Goal: Task Accomplishment & Management: Complete application form

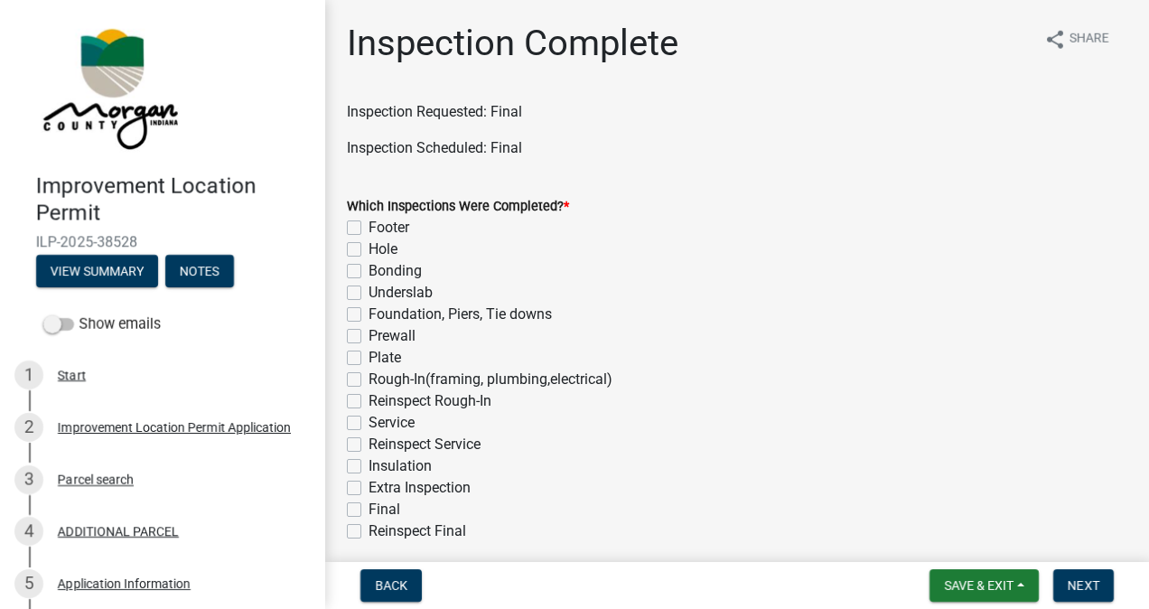
scroll to position [133, 0]
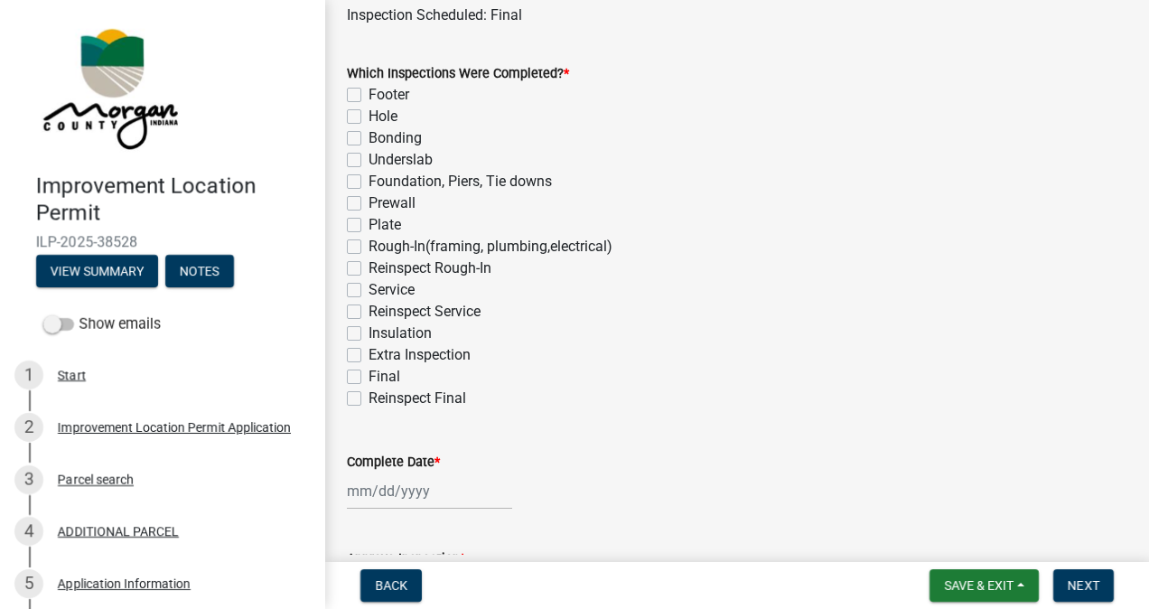
click at [369, 373] on label "Final" at bounding box center [385, 377] width 32 height 22
click at [369, 373] on input "Final" at bounding box center [375, 372] width 12 height 12
checkbox input "true"
checkbox input "false"
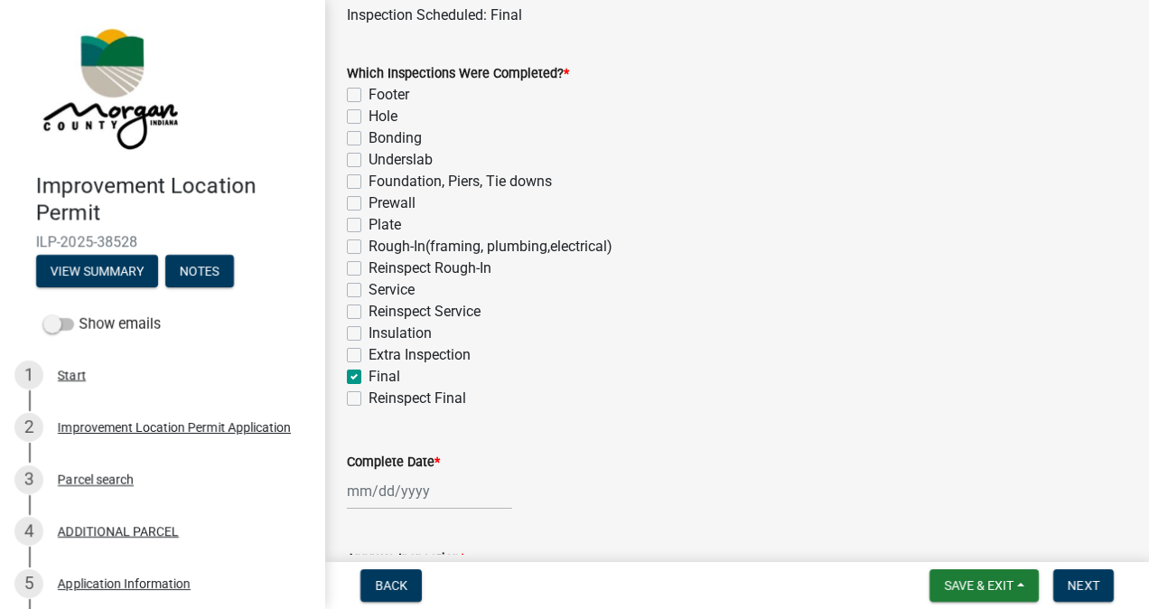
checkbox input "false"
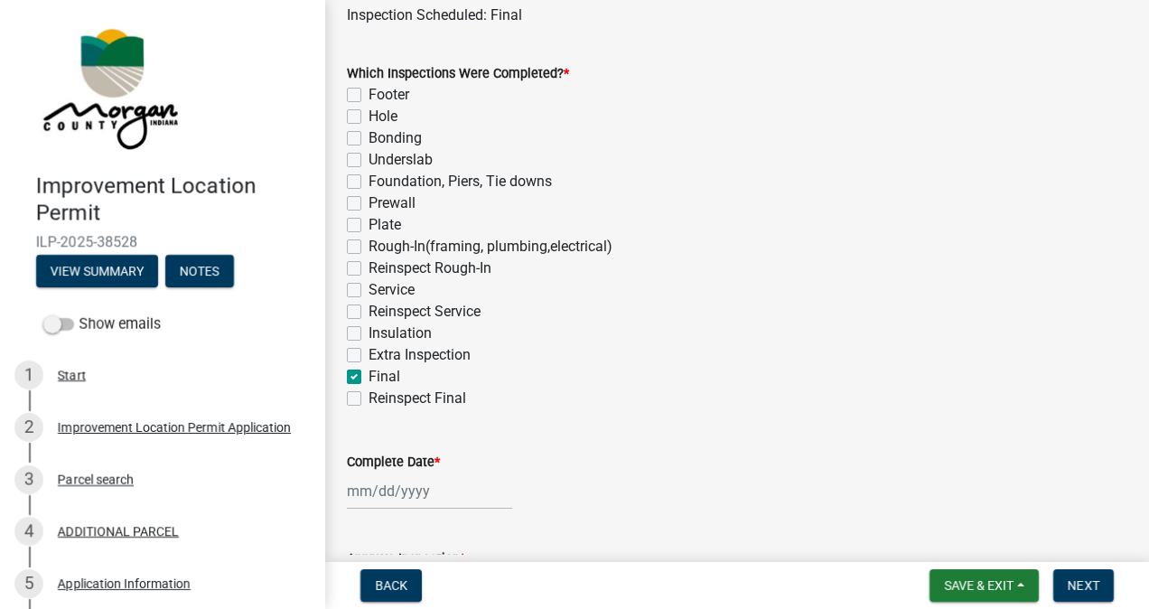
checkbox input "false"
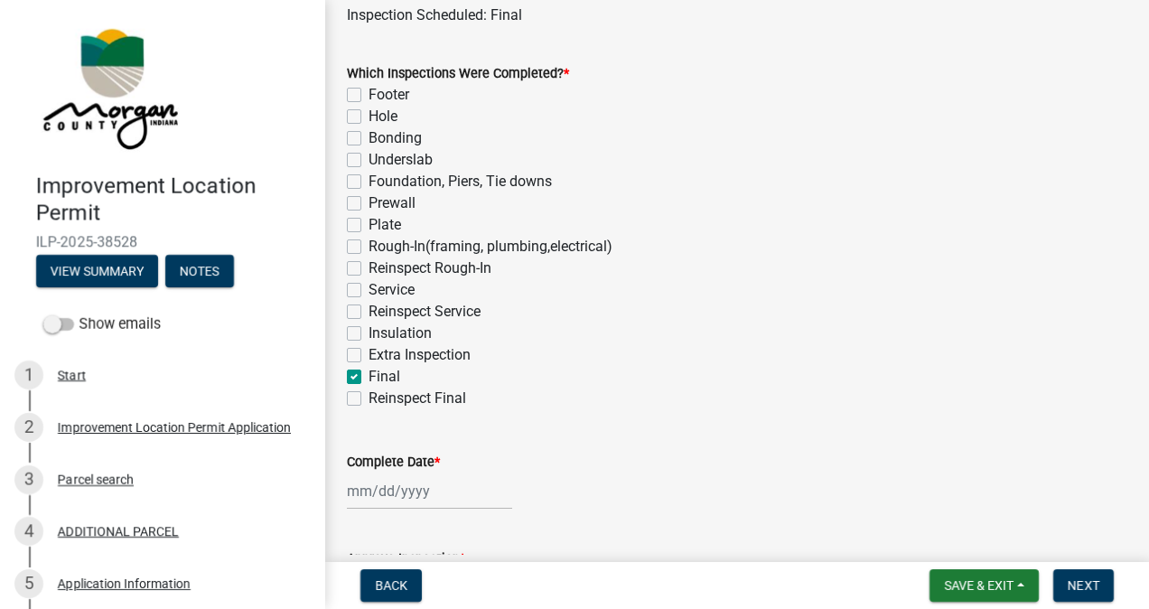
checkbox input "false"
checkbox input "true"
checkbox input "false"
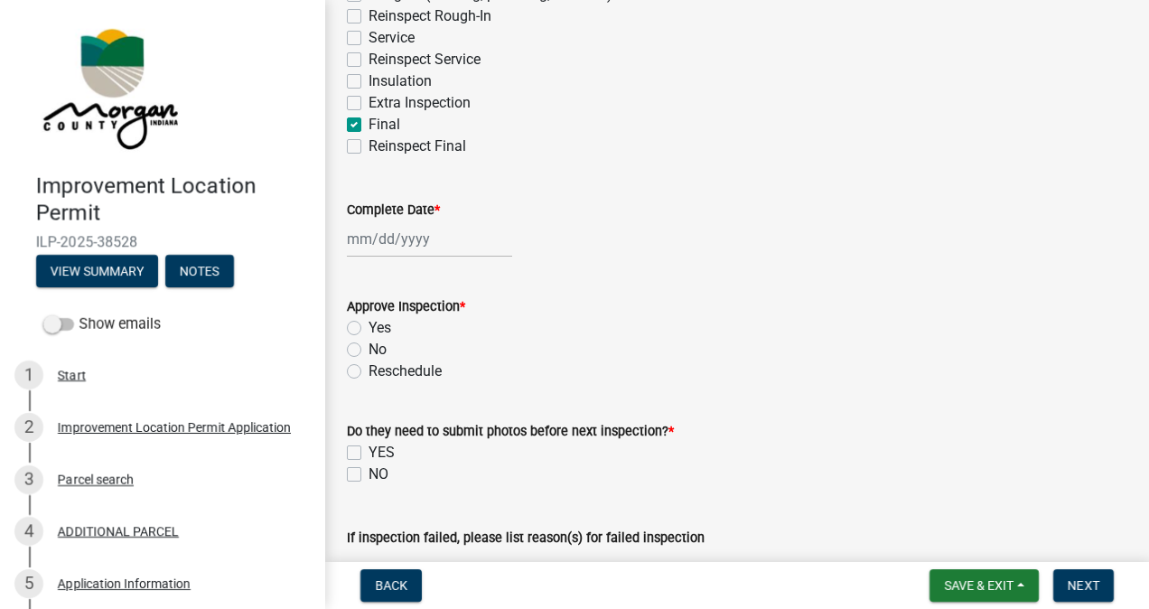
scroll to position [407, 0]
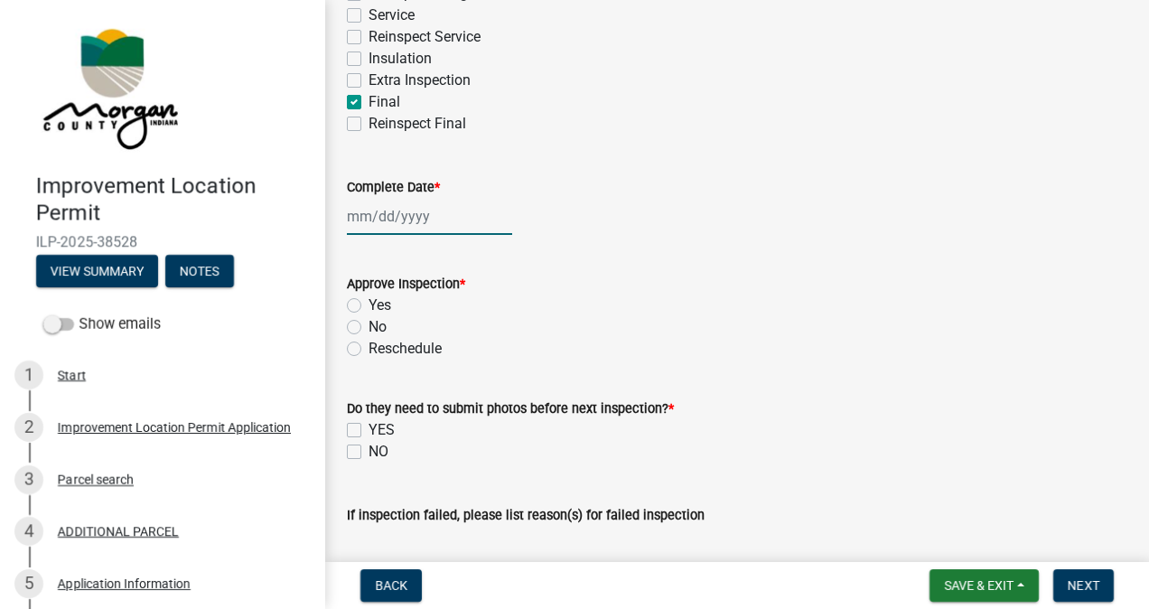
click at [426, 214] on div at bounding box center [429, 216] width 165 height 37
select select "9"
select select "2025"
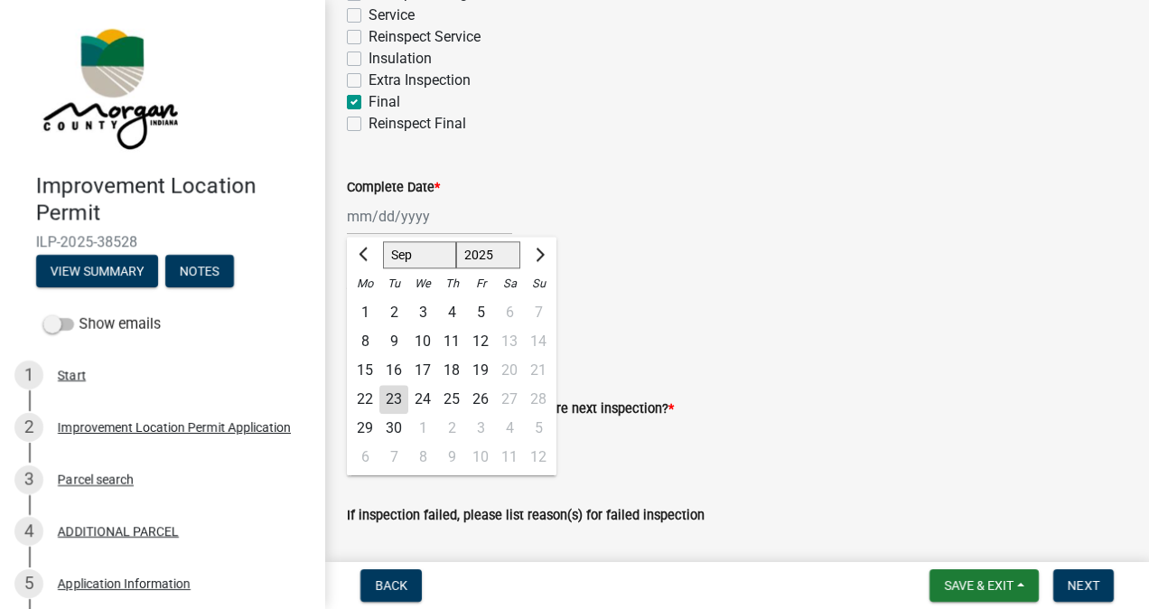
click at [399, 402] on div "23" at bounding box center [393, 399] width 29 height 29
type input "[DATE]"
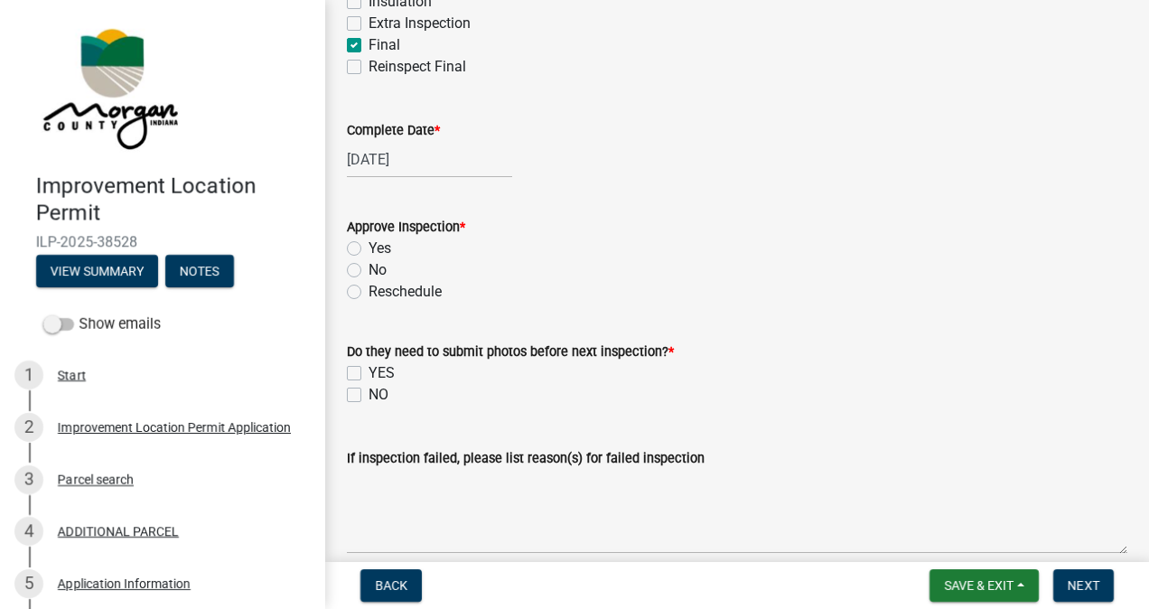
scroll to position [466, 0]
click at [369, 267] on label "No" at bounding box center [378, 268] width 18 height 22
click at [369, 267] on input "No" at bounding box center [375, 263] width 12 height 12
radio input "true"
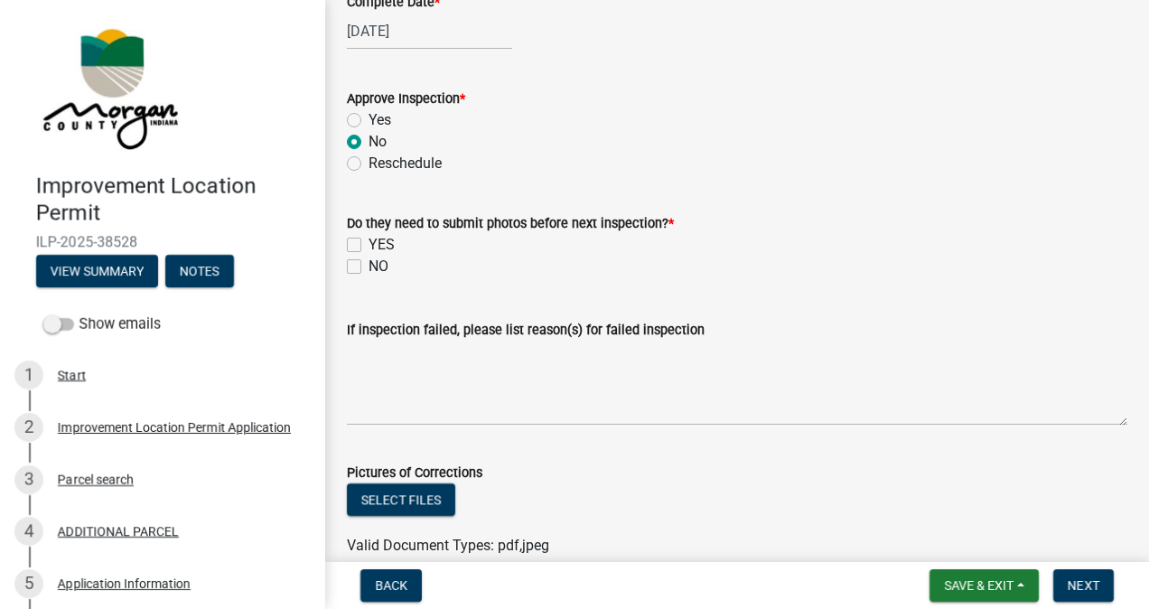
scroll to position [594, 0]
click at [369, 264] on label "NO" at bounding box center [379, 265] width 20 height 22
click at [369, 264] on input "NO" at bounding box center [375, 260] width 12 height 12
checkbox input "true"
checkbox input "false"
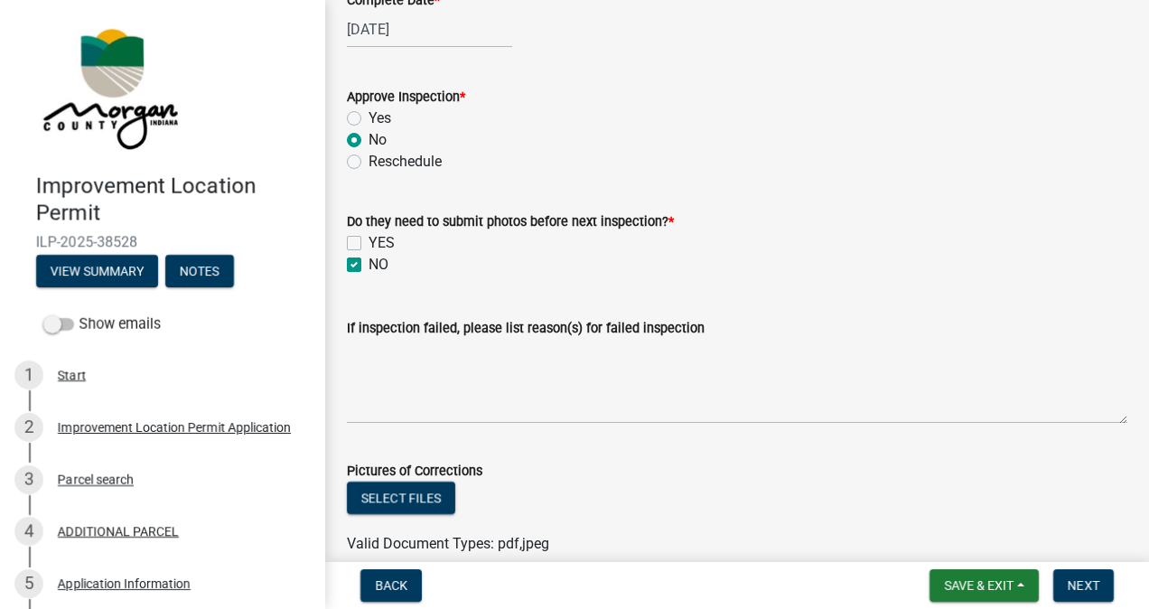
checkbox input "true"
click at [435, 356] on textarea "If inspection failed, please list reason(s) for failed inspection" at bounding box center [737, 381] width 781 height 85
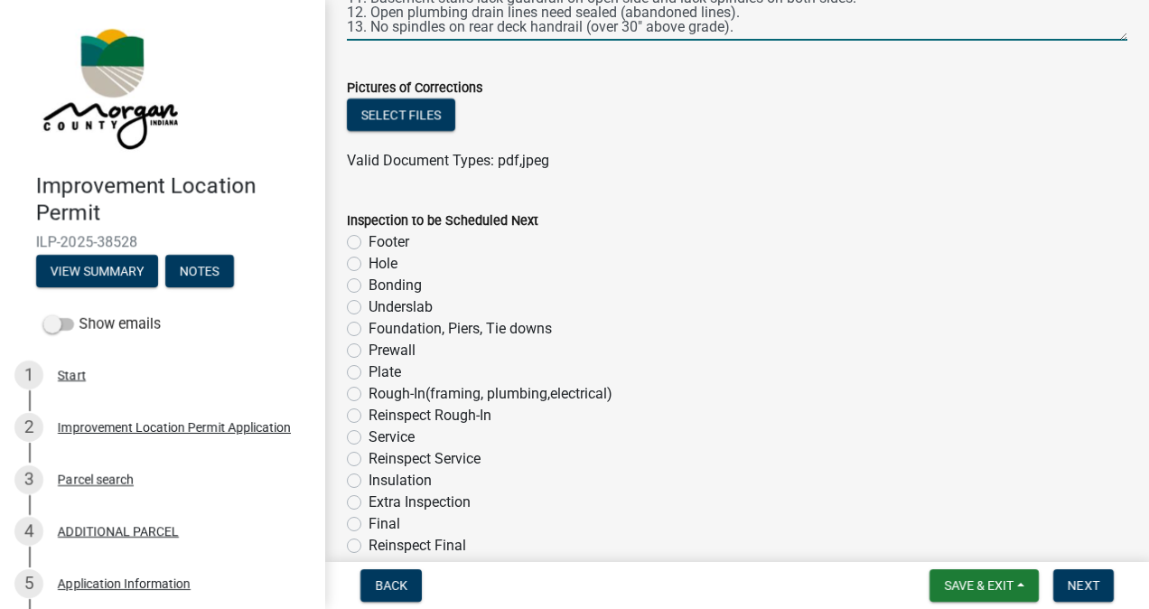
scroll to position [1021, 0]
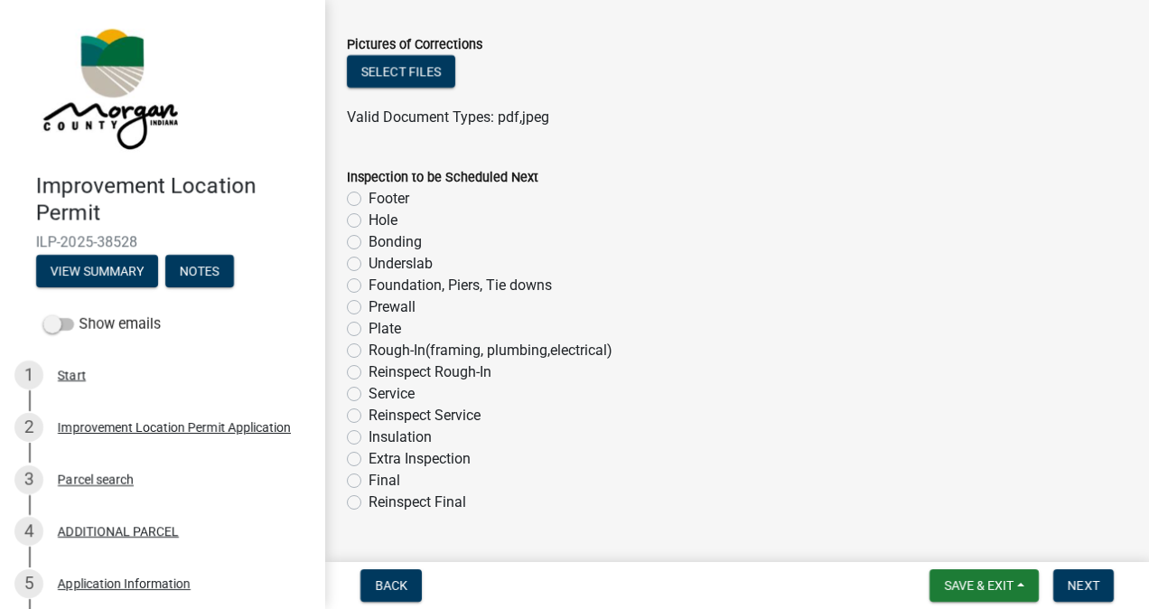
type textarea "1. Front porch stair height difference between steps is more than 3/8". 2. No s…"
click at [369, 505] on label "Reinspect Final" at bounding box center [418, 502] width 98 height 22
click at [369, 503] on input "Reinspect Final" at bounding box center [375, 497] width 12 height 12
radio input "true"
click at [1085, 586] on span "Next" at bounding box center [1084, 585] width 32 height 14
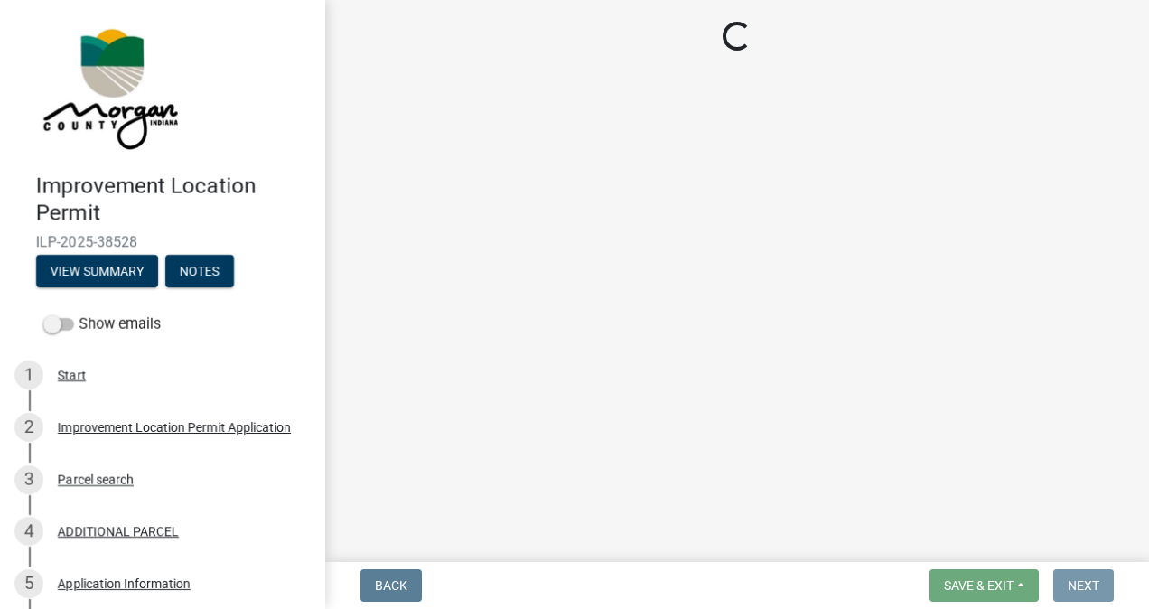
scroll to position [0, 0]
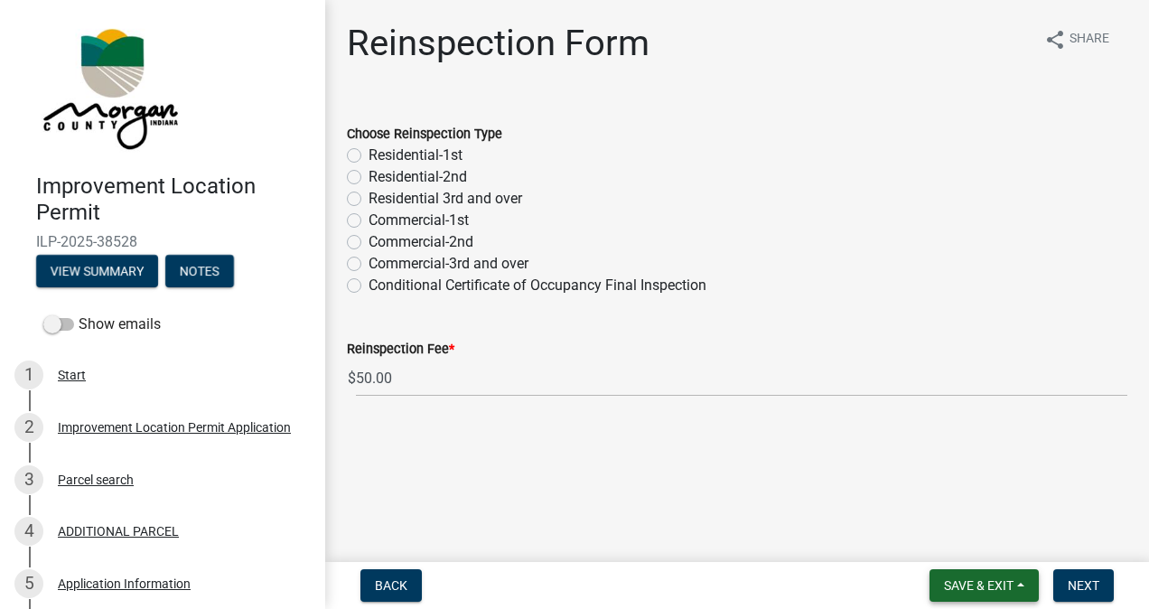
click at [960, 582] on span "Save & Exit" at bounding box center [979, 585] width 70 height 14
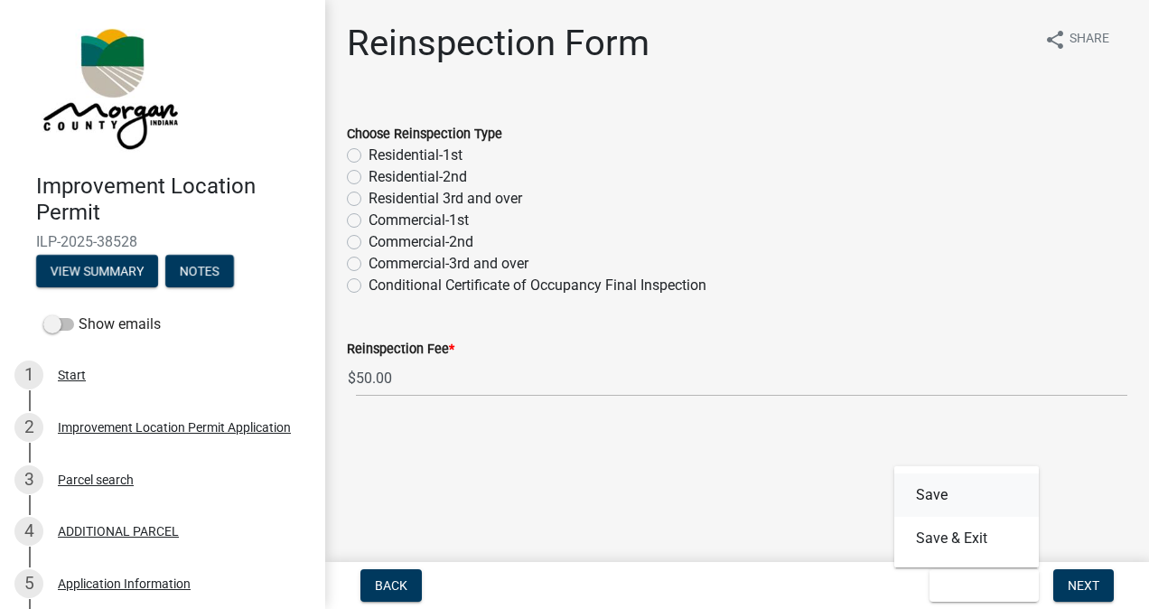
click at [938, 487] on button "Save" at bounding box center [966, 494] width 145 height 43
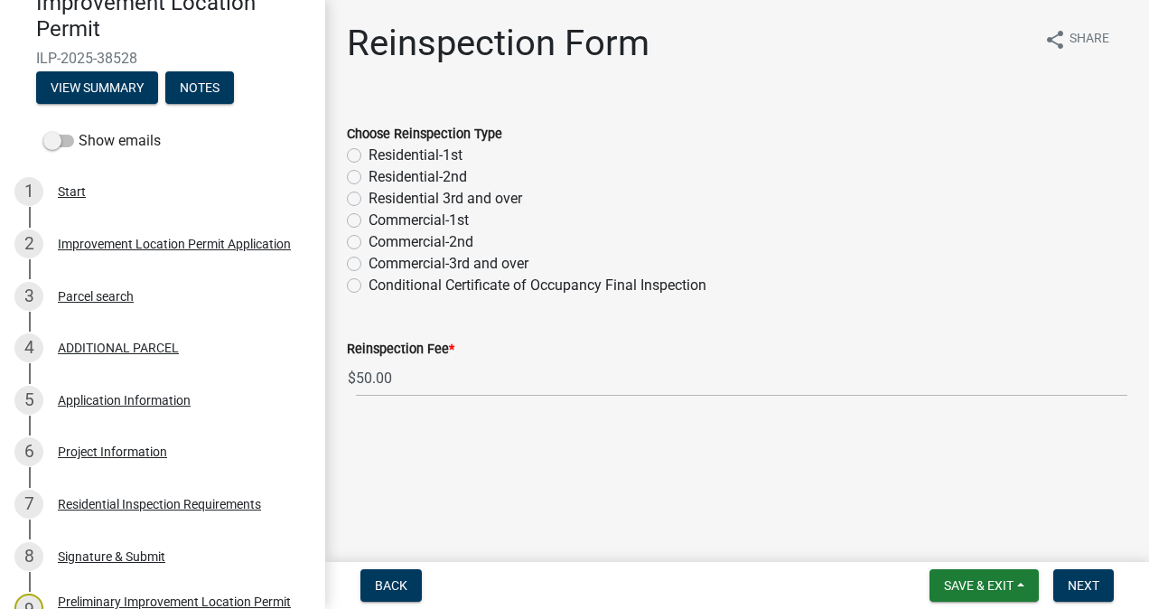
scroll to position [195, 0]
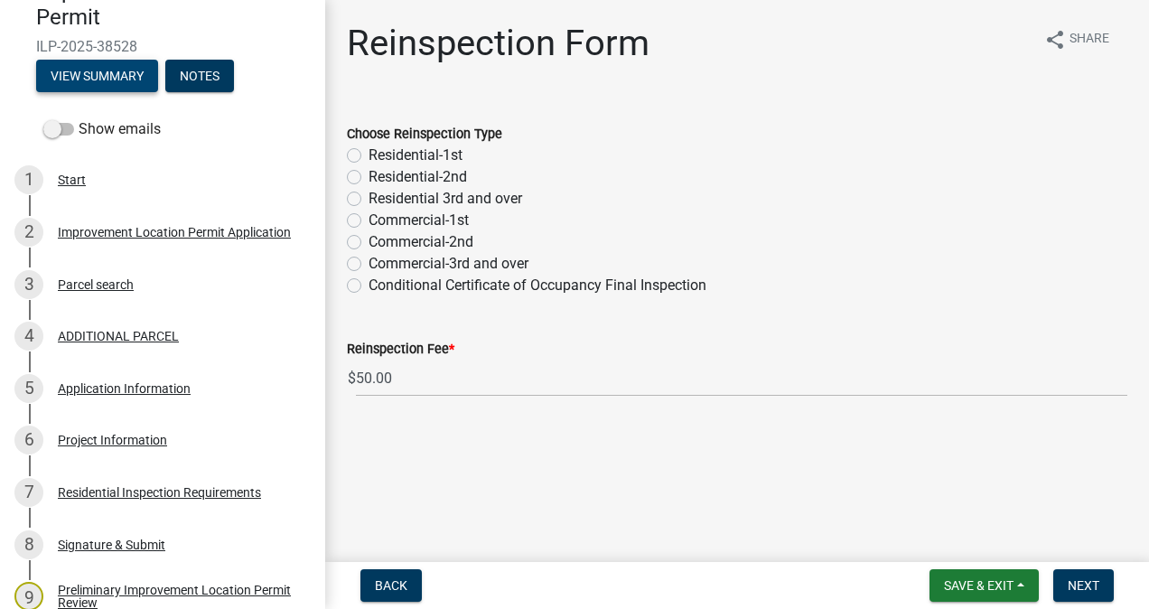
click at [119, 87] on button "View Summary" at bounding box center [97, 76] width 122 height 33
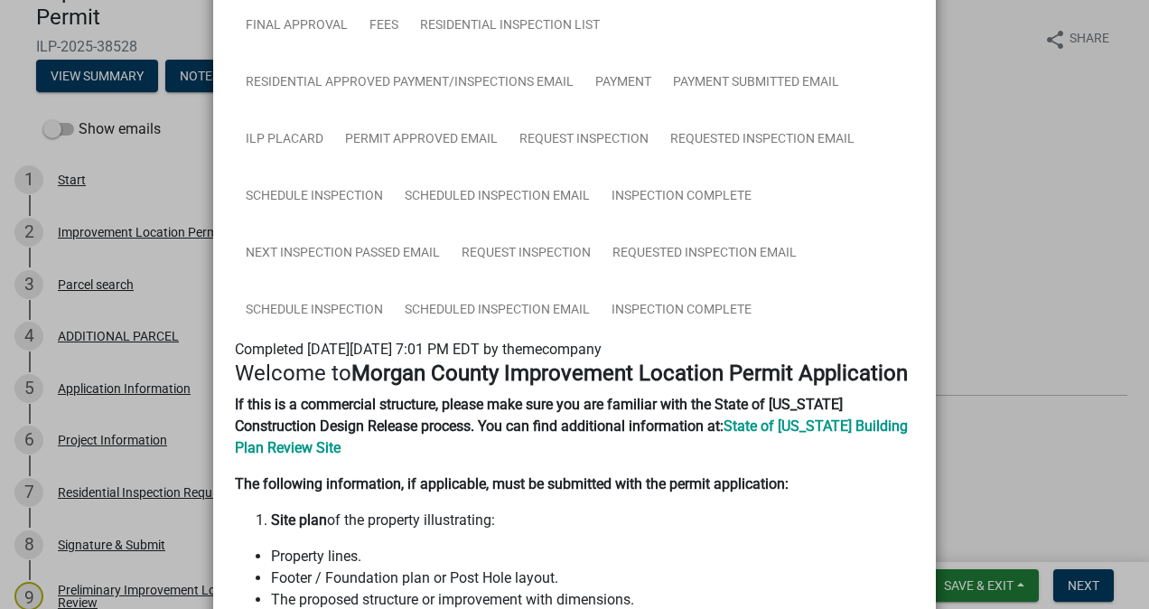
scroll to position [524, 0]
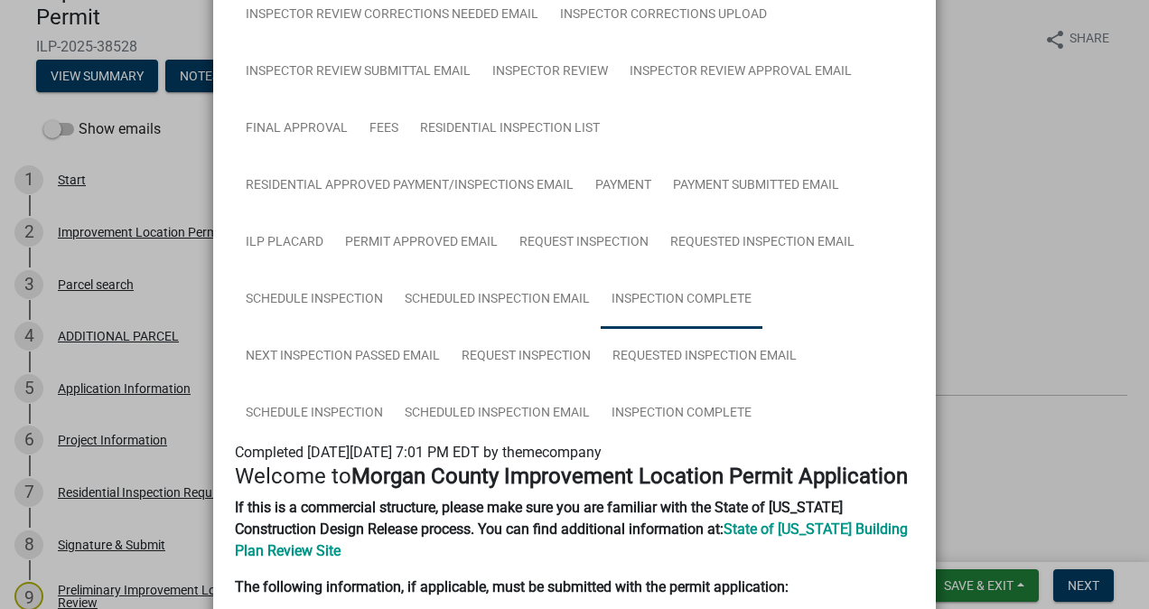
click at [713, 306] on link "Inspection Complete" at bounding box center [682, 300] width 162 height 58
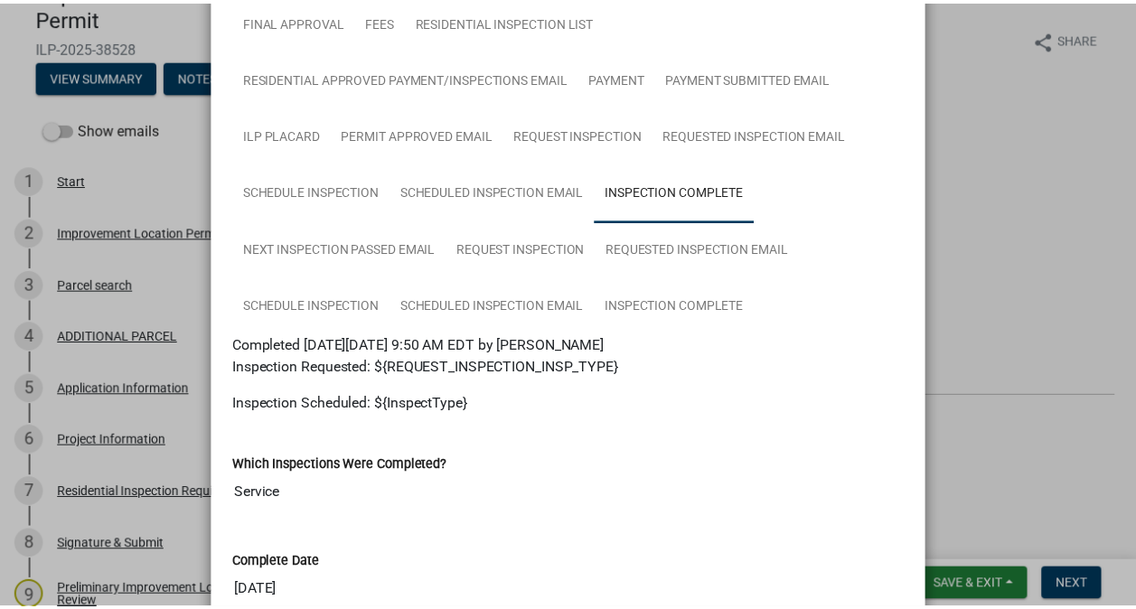
scroll to position [0, 0]
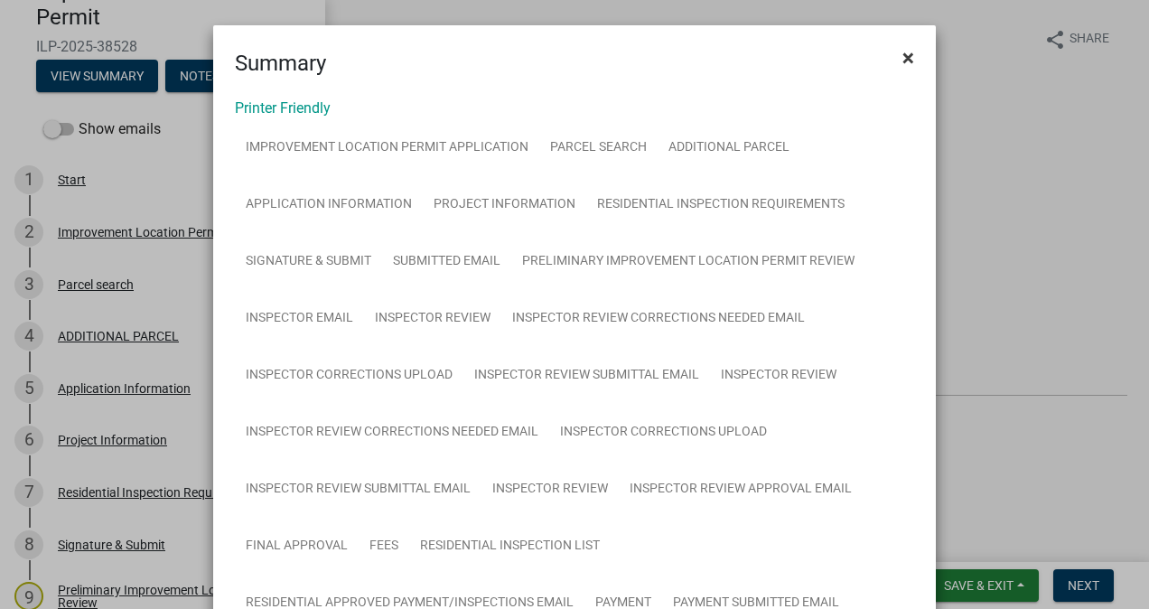
click at [903, 45] on span "×" at bounding box center [909, 57] width 12 height 25
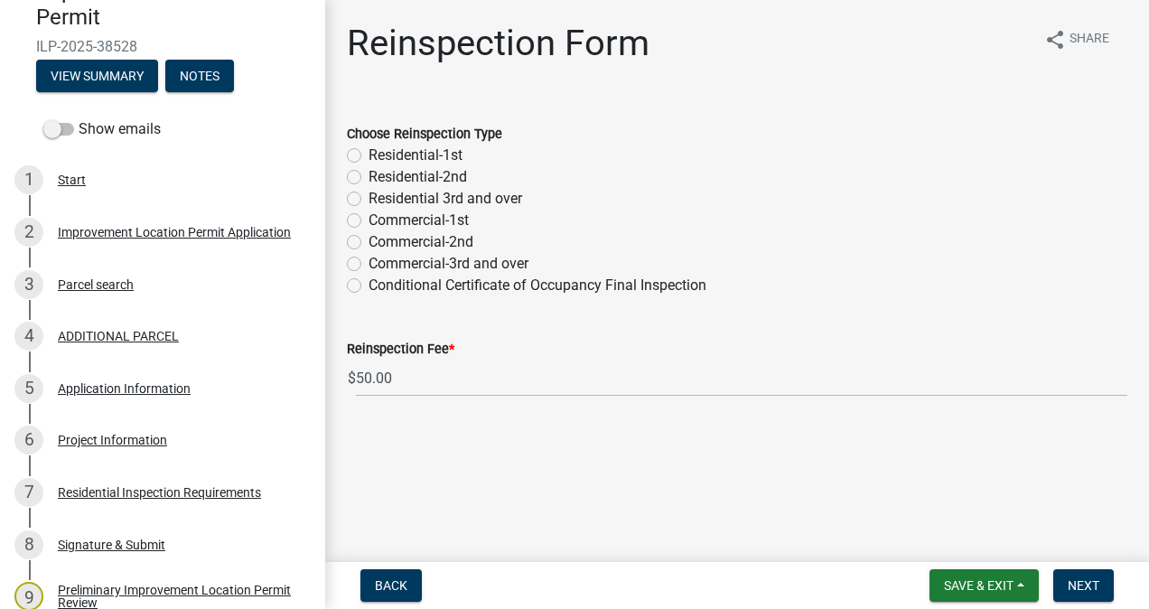
click at [369, 158] on label "Residential-1st" at bounding box center [416, 156] width 94 height 22
click at [369, 156] on input "Residential-1st" at bounding box center [375, 151] width 12 height 12
radio input "true"
click at [1077, 585] on span "Next" at bounding box center [1084, 585] width 32 height 14
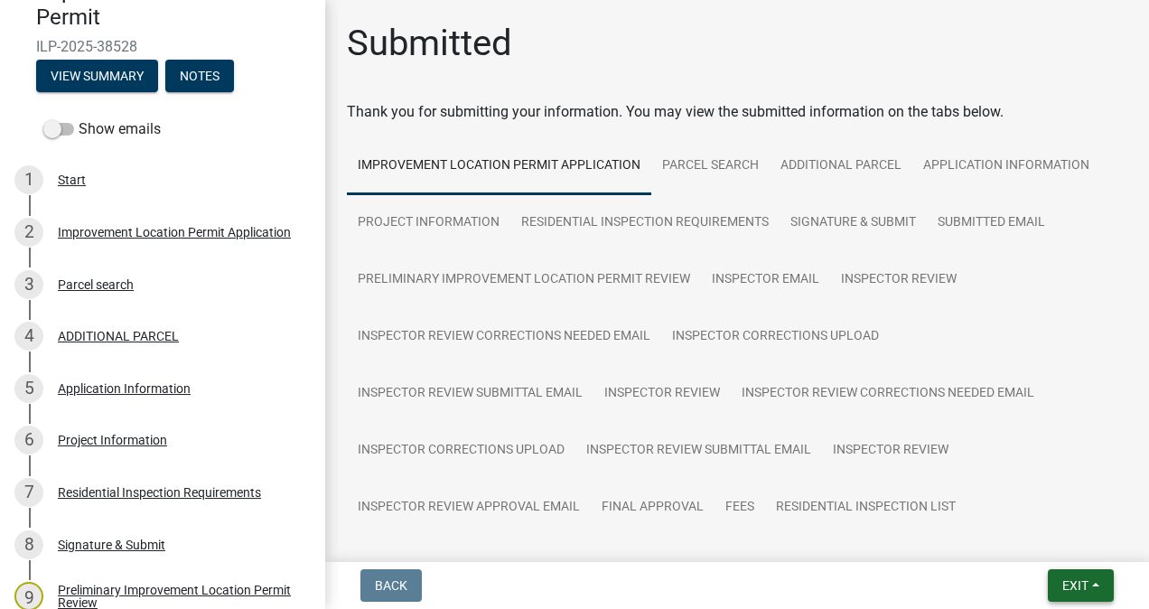
click at [1064, 586] on span "Exit" at bounding box center [1075, 585] width 26 height 14
click at [1030, 541] on button "Save & Exit" at bounding box center [1042, 538] width 145 height 43
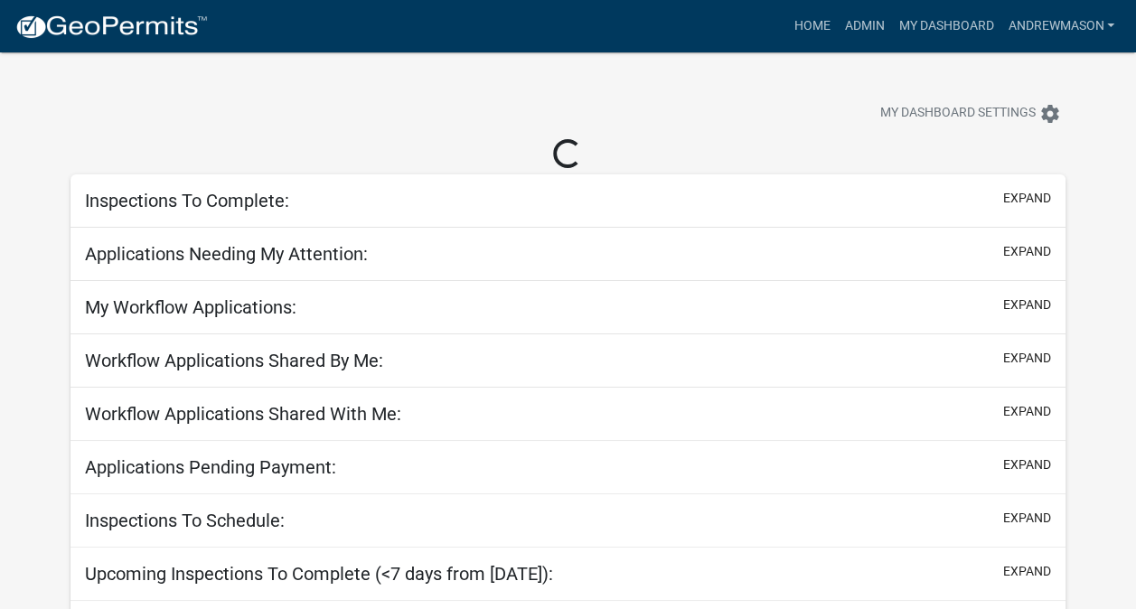
select select "3: 100"
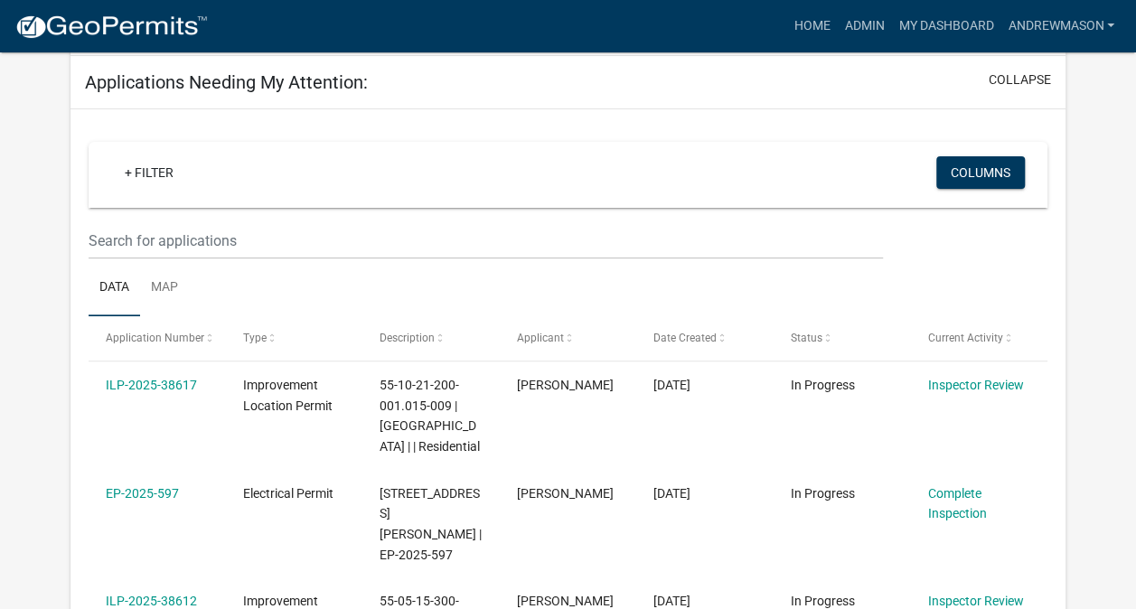
scroll to position [148, 0]
